Goal: Task Accomplishment & Management: Complete application form

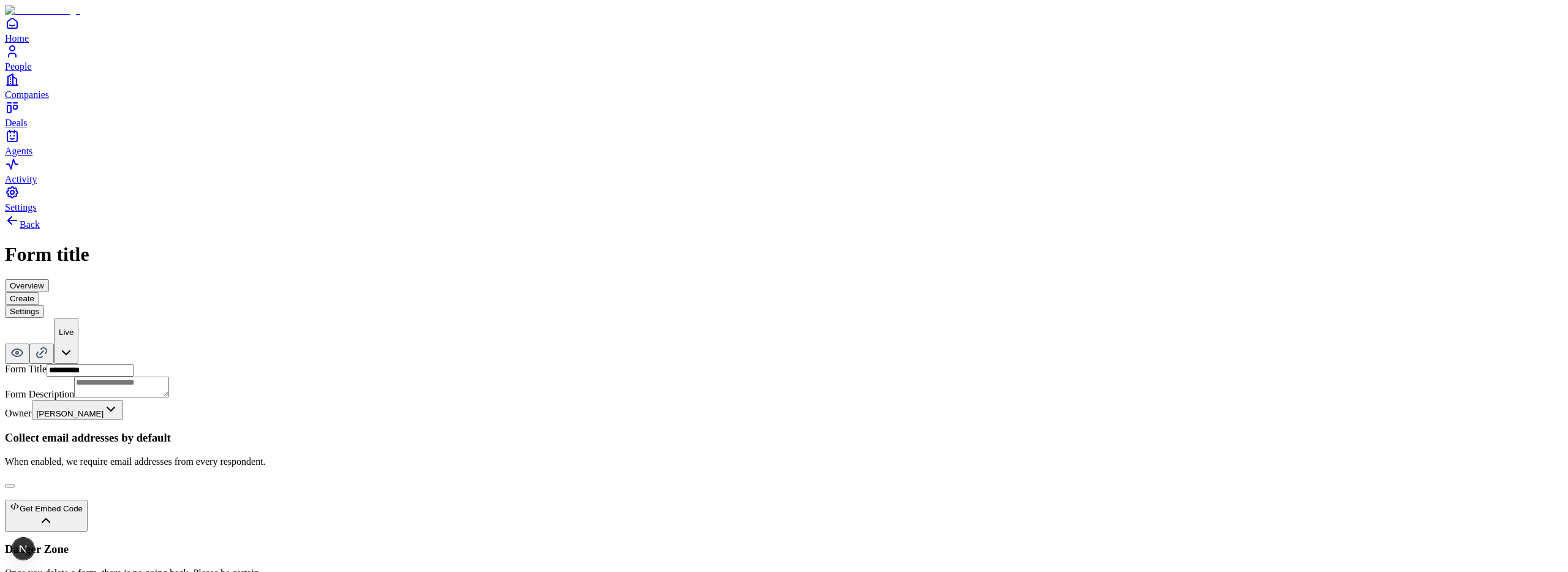
click at [39, 292] on button "Create" at bounding box center [22, 298] width 34 height 13
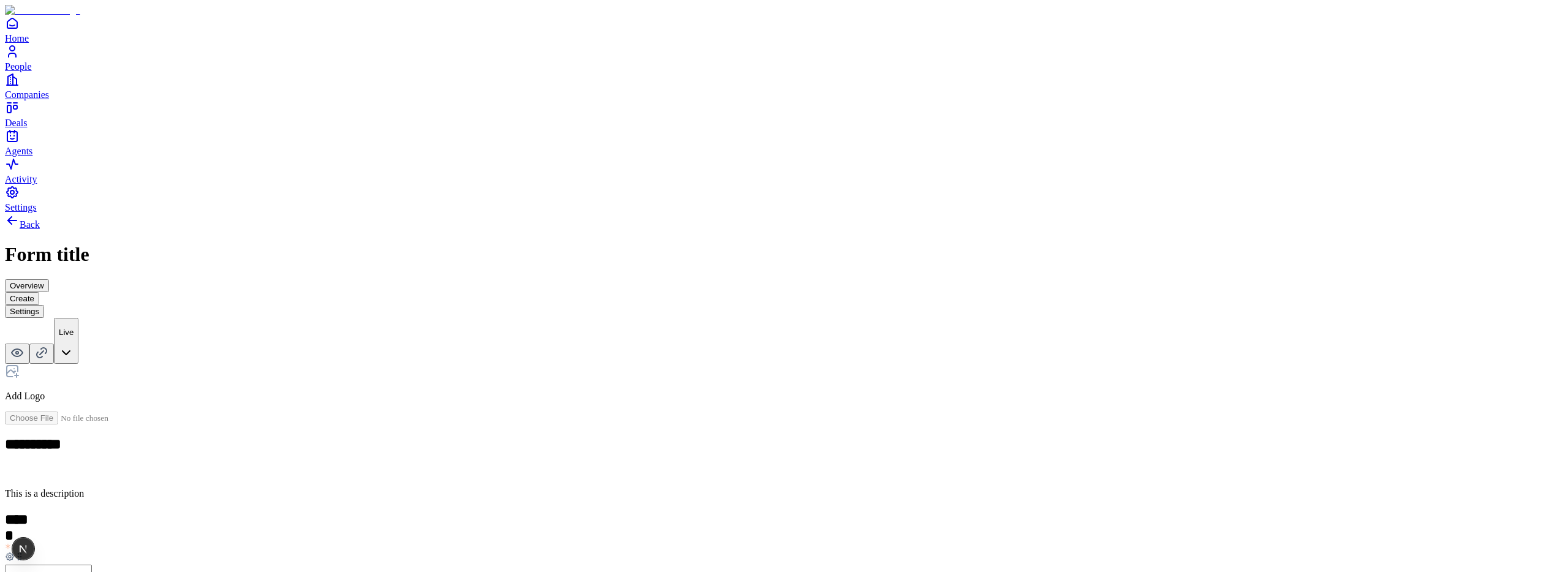
click at [32, 512] on h2 "*****" at bounding box center [18, 520] width 27 height 17
click at [20, 364] on icon at bounding box center [12, 371] width 15 height 15
click at [652, 364] on div "Add Logo" at bounding box center [784, 383] width 1558 height 38
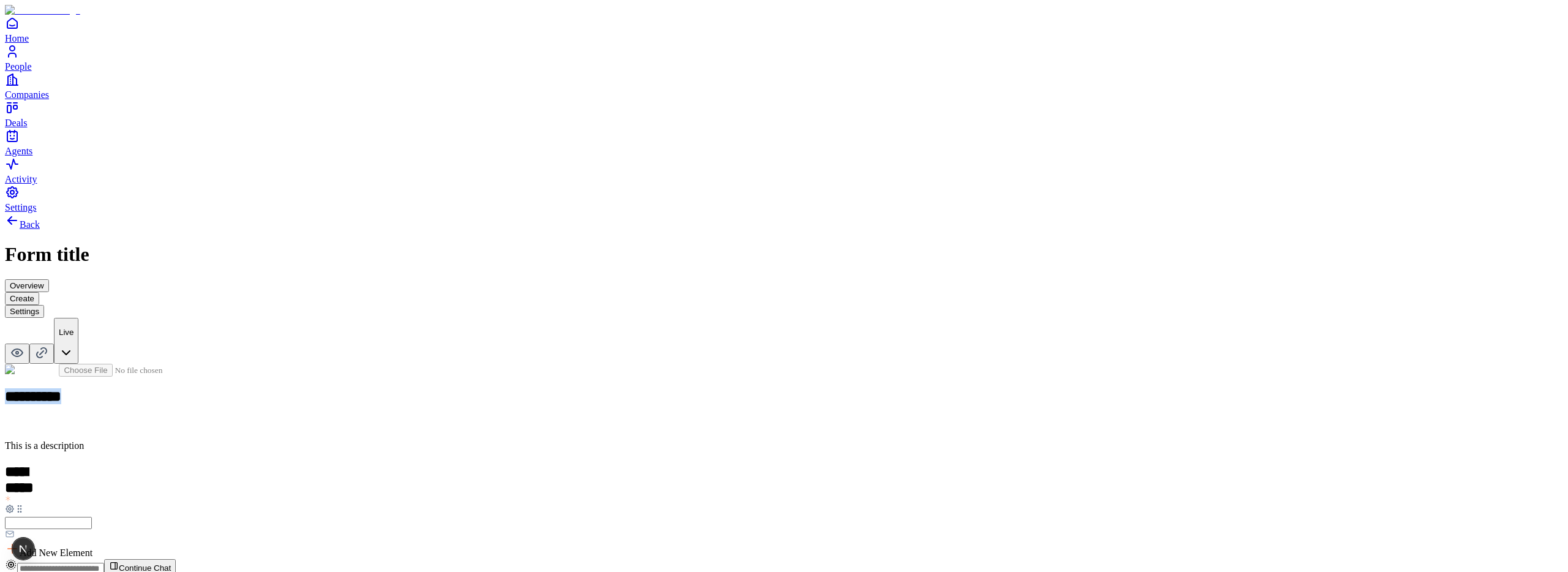
drag, startPoint x: 708, startPoint y: 181, endPoint x: 594, endPoint y: 181, distance: 114.0
click at [594, 364] on div "**********" at bounding box center [784, 461] width 1558 height 196
click at [684, 420] on p at bounding box center [784, 425] width 1558 height 11
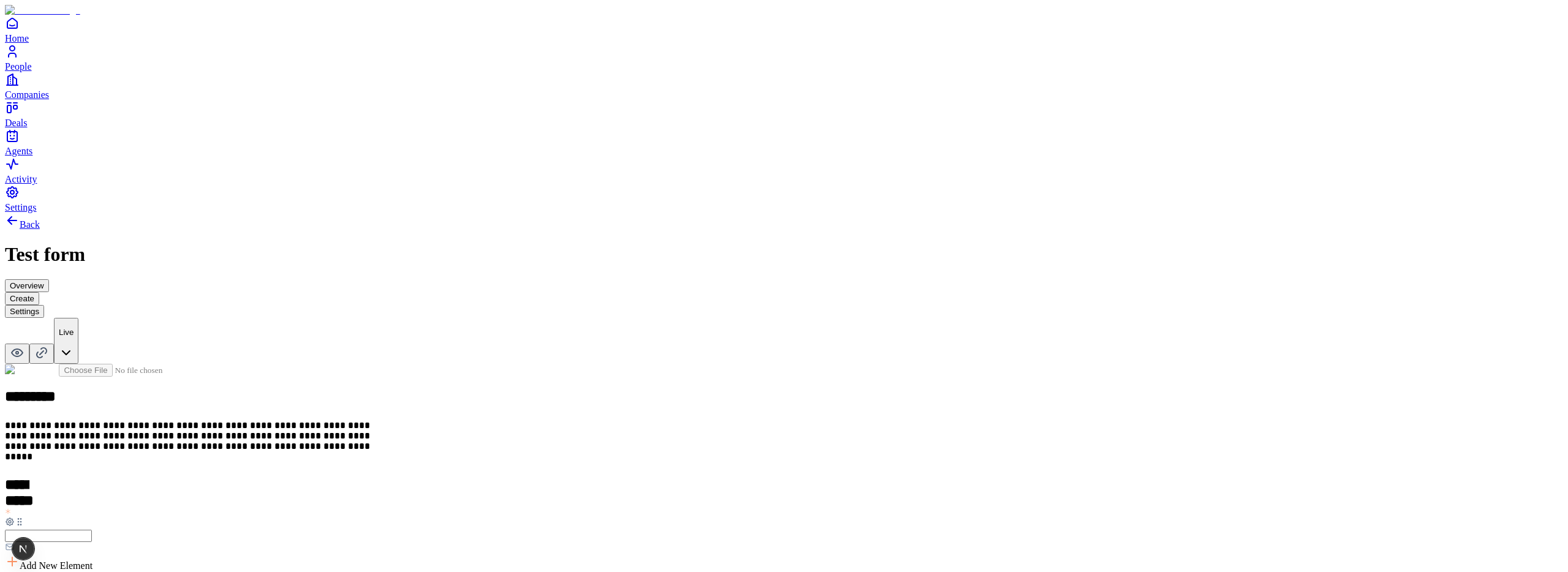
click at [93, 561] on span "Add New Element" at bounding box center [56, 566] width 73 height 11
click at [716, 402] on div "Link" at bounding box center [678, 413] width 74 height 23
click at [487, 441] on button "button" at bounding box center [483, 442] width 10 height 4
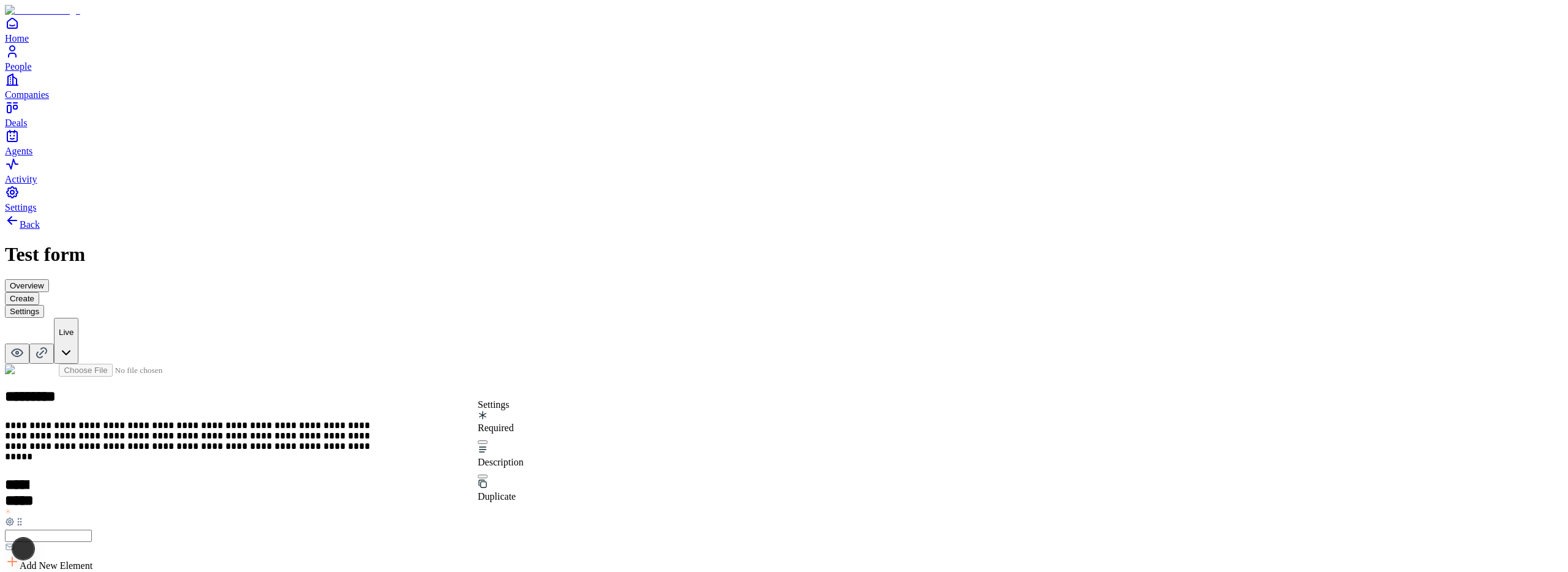
click at [668, 437] on div "**********" at bounding box center [784, 521] width 1558 height 315
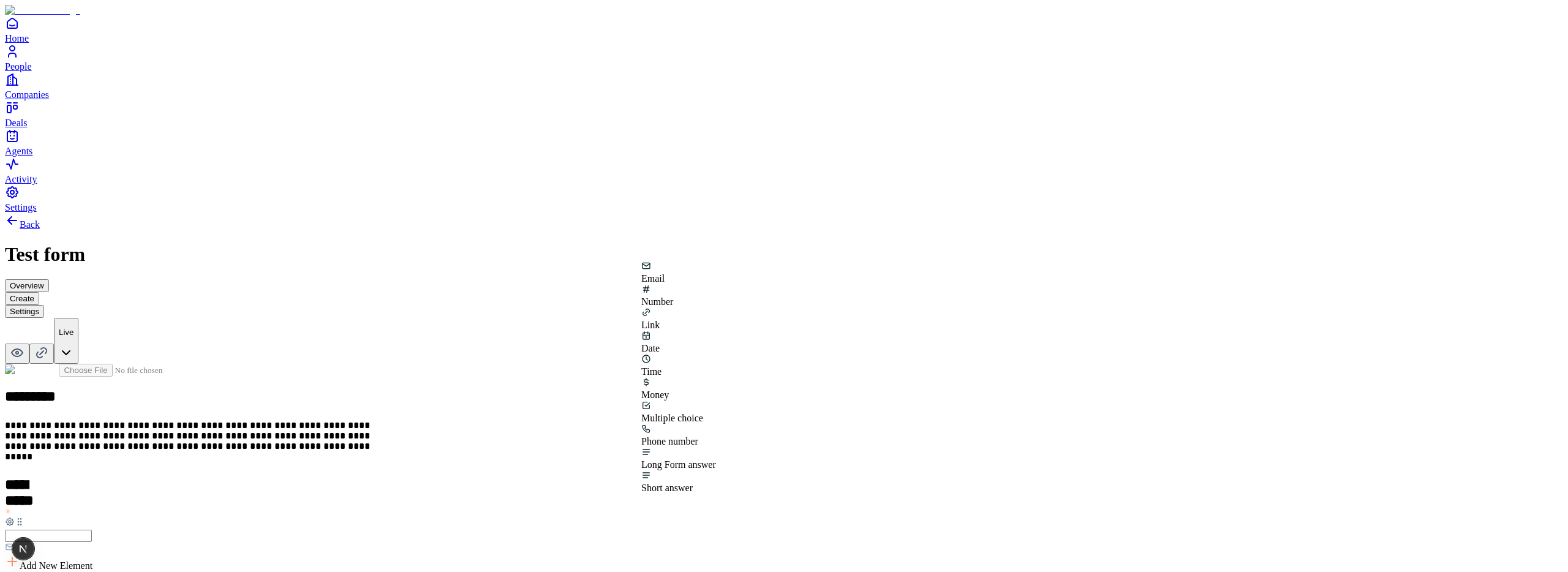
click at [716, 400] on div "Multiple choice" at bounding box center [678, 412] width 74 height 23
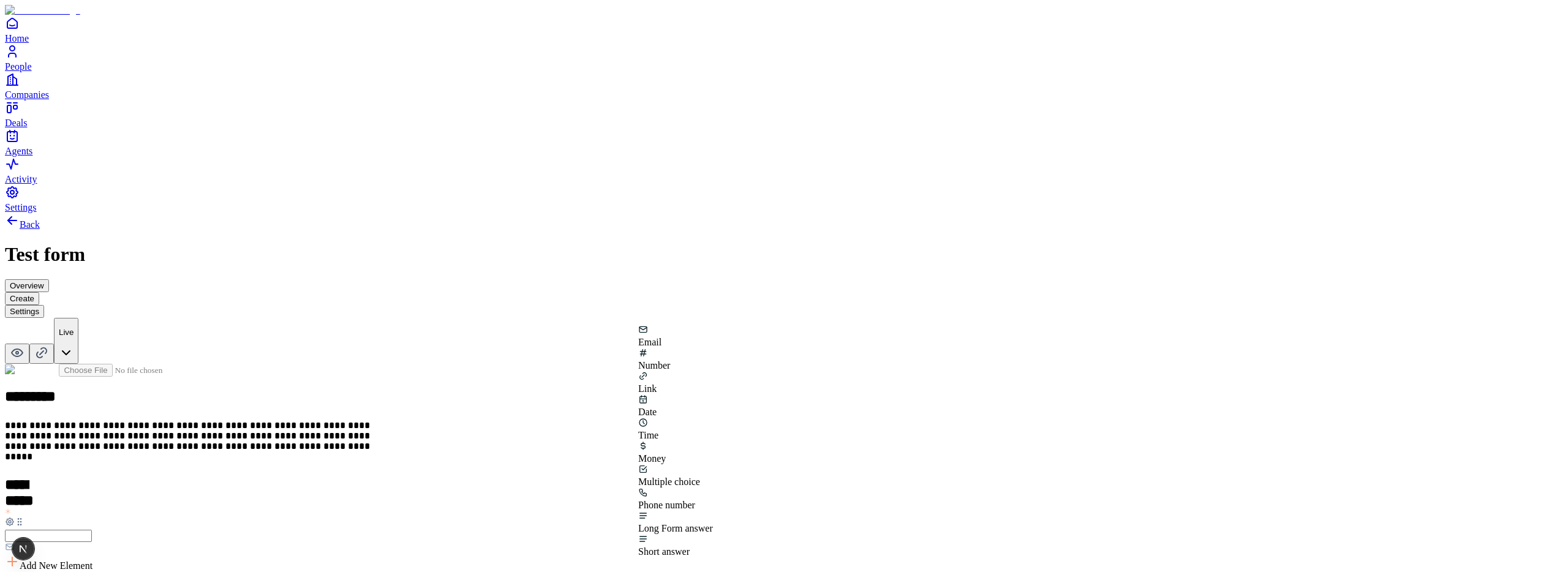
click at [713, 500] on div "Phone number" at bounding box center [675, 505] width 74 height 11
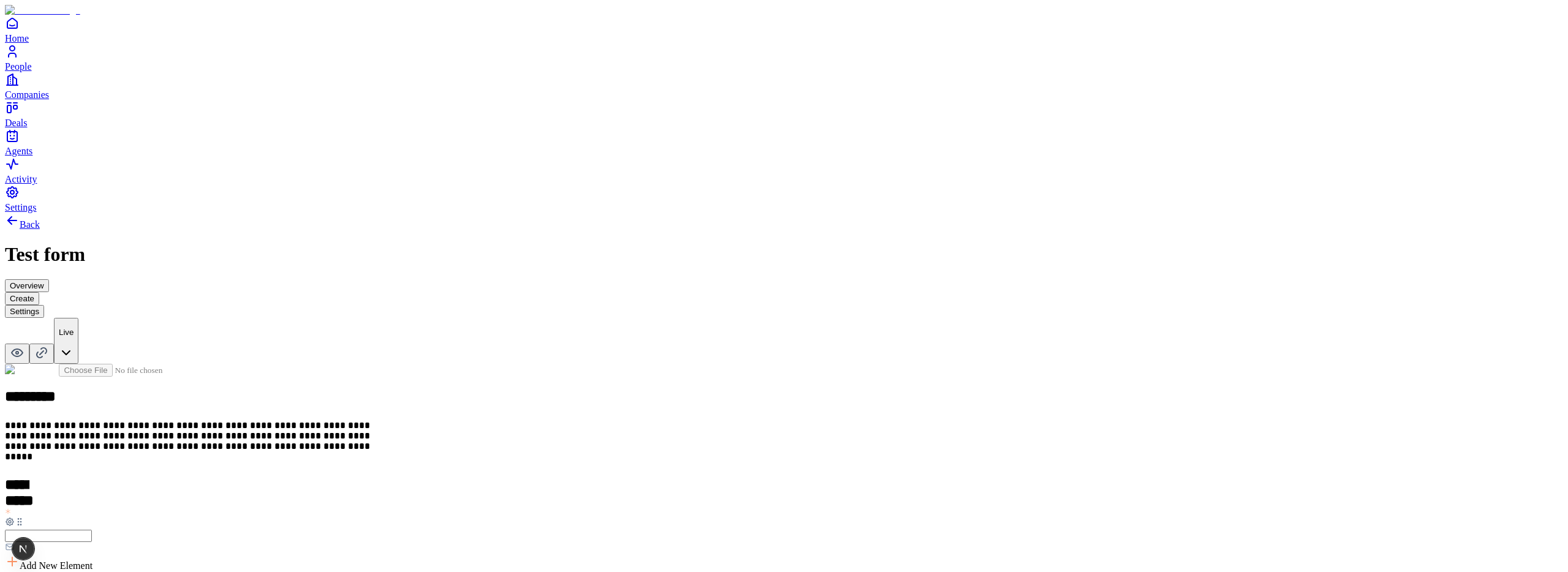
type input "*"
click at [682, 441] on div "Money" at bounding box center [675, 452] width 74 height 23
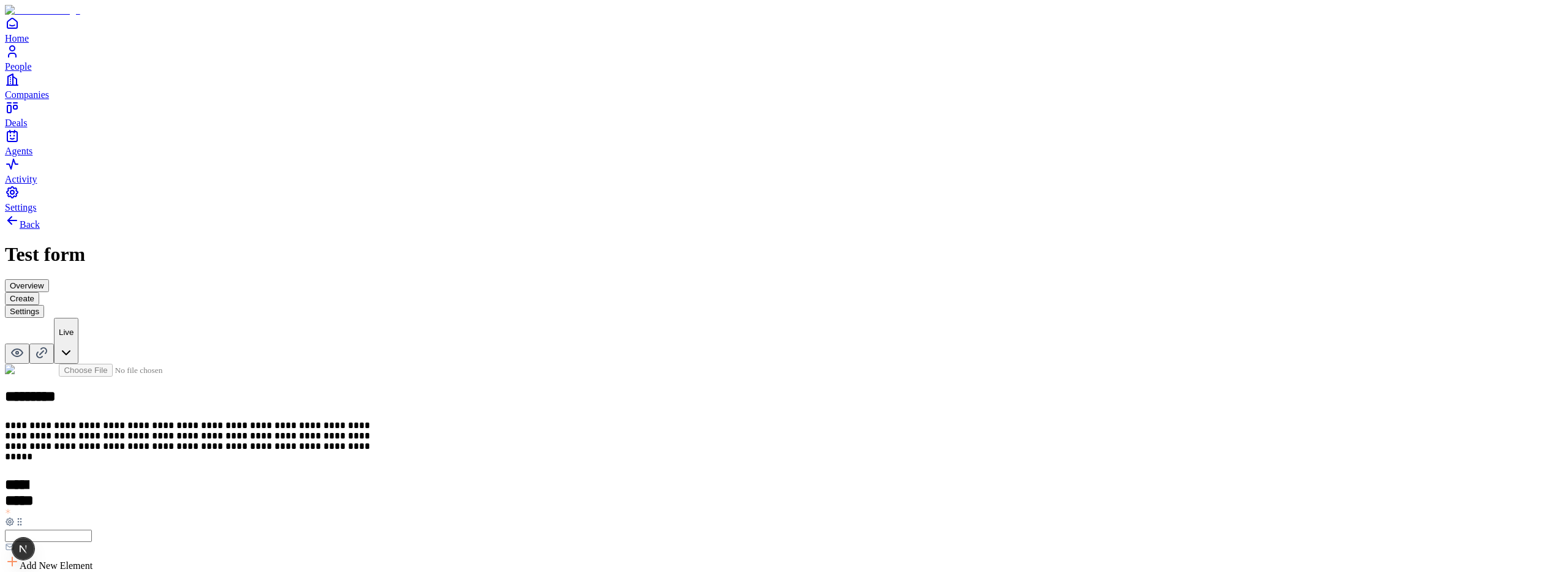
scroll to position [229, 0]
click at [44, 305] on button "Settings" at bounding box center [24, 311] width 39 height 13
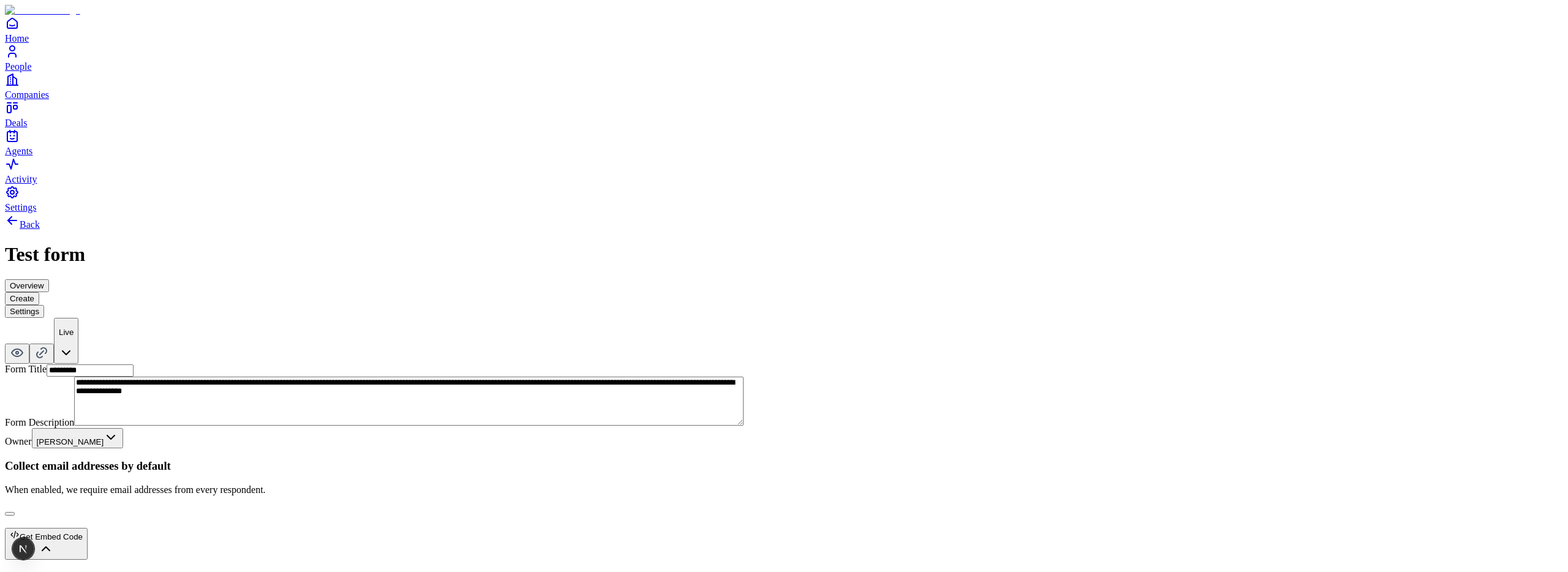
click at [88, 528] on button "Get Embed Code" at bounding box center [46, 544] width 83 height 32
